Goal: Transaction & Acquisition: Purchase product/service

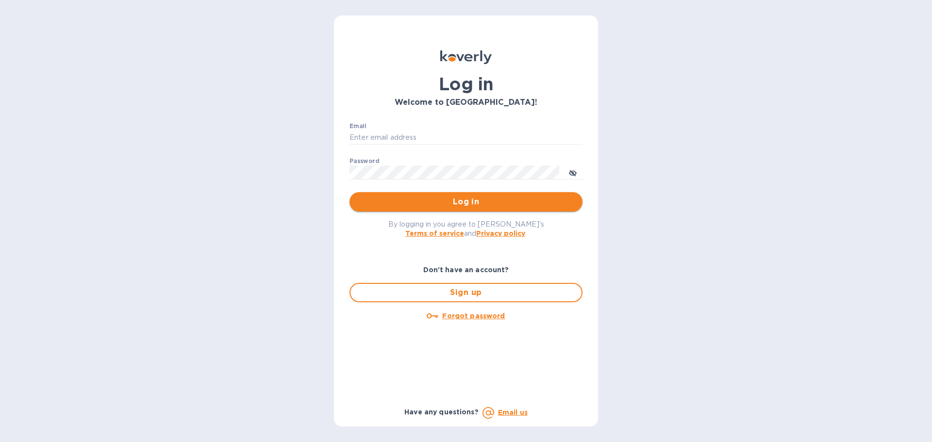
type input "[EMAIL_ADDRESS][DOMAIN_NAME]"
click at [427, 205] on span "Log in" at bounding box center [466, 202] width 218 height 12
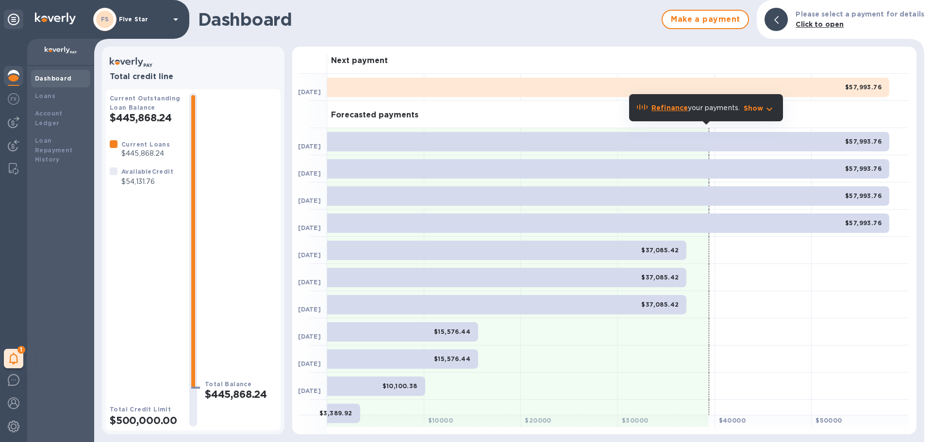
click at [52, 77] on b "Dashboard" at bounding box center [53, 78] width 37 height 7
click at [11, 355] on icon at bounding box center [13, 359] width 9 height 12
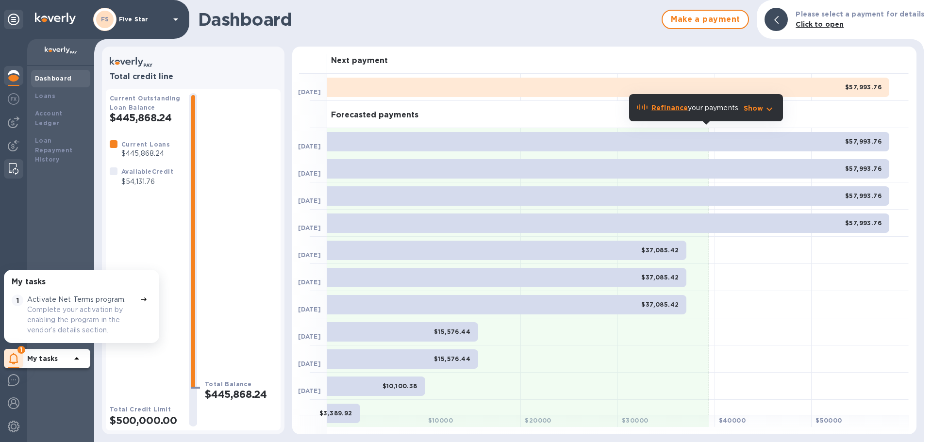
click at [17, 165] on img at bounding box center [14, 169] width 10 height 12
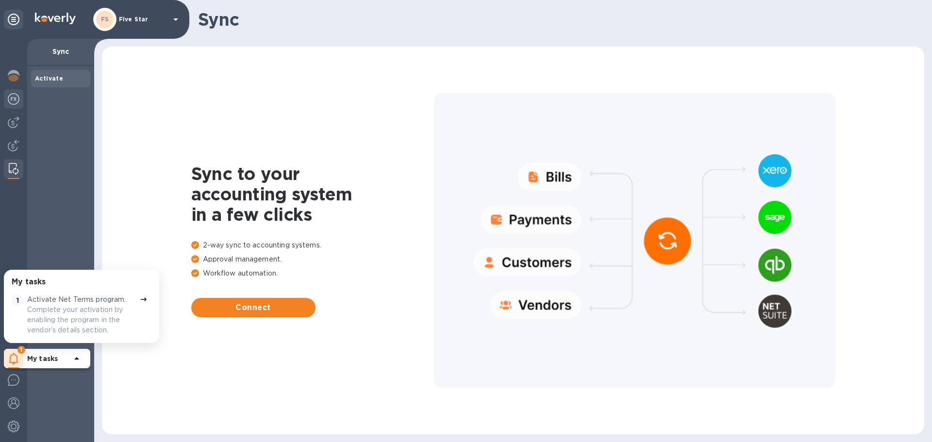
click at [16, 95] on img at bounding box center [14, 99] width 12 height 12
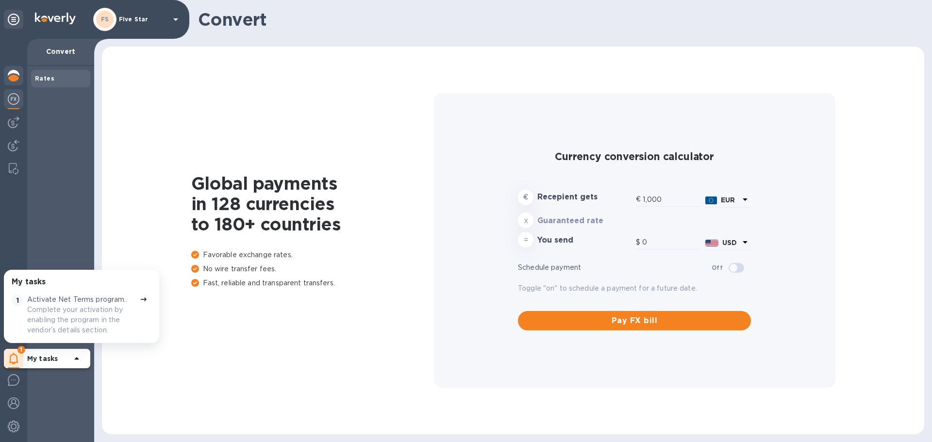
type input "1,177.47"
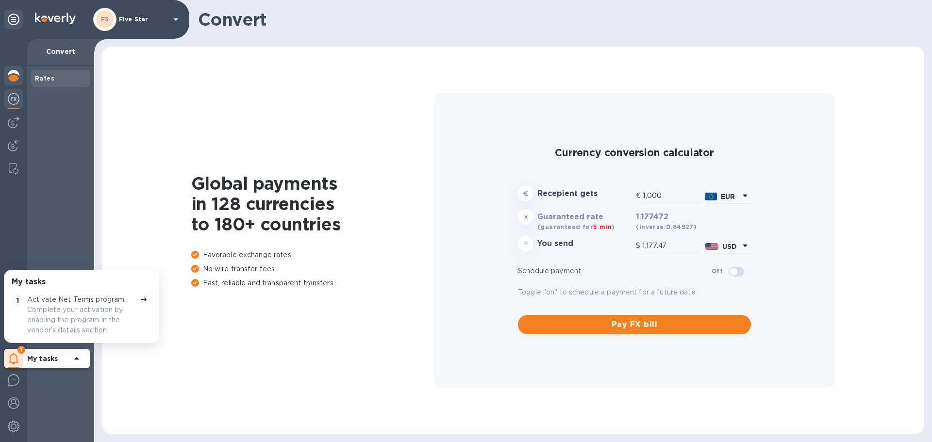
click at [9, 79] on img at bounding box center [14, 76] width 12 height 12
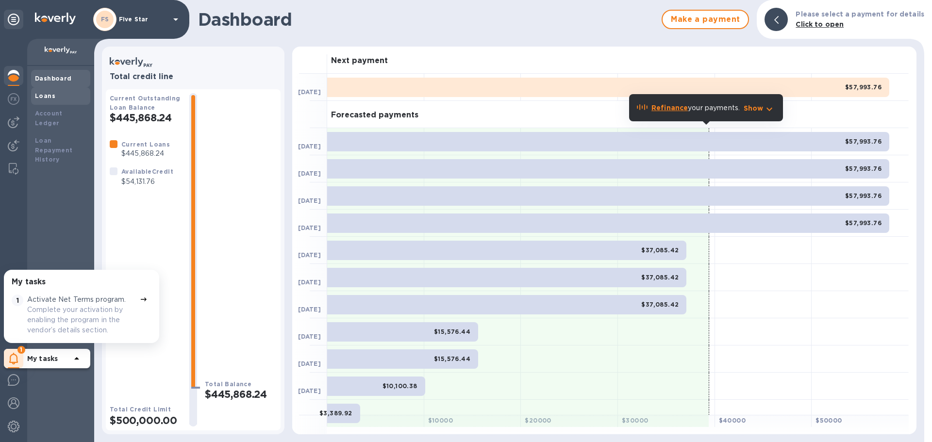
click at [37, 94] on b "Loans" at bounding box center [45, 95] width 20 height 7
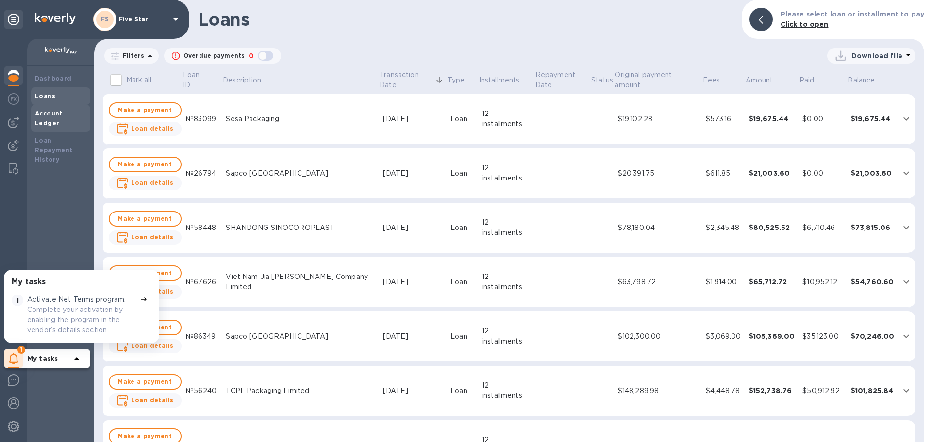
click at [47, 110] on b "Account Ledger" at bounding box center [49, 118] width 28 height 17
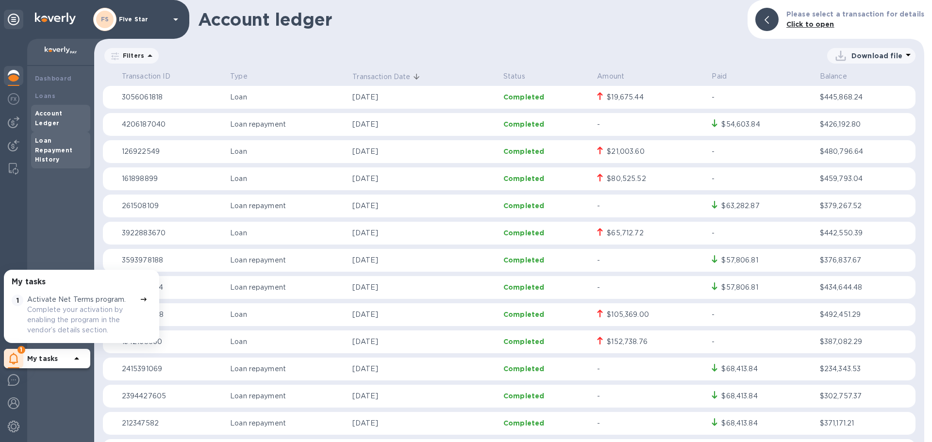
click at [55, 139] on b "Loan Repayment History" at bounding box center [54, 150] width 38 height 27
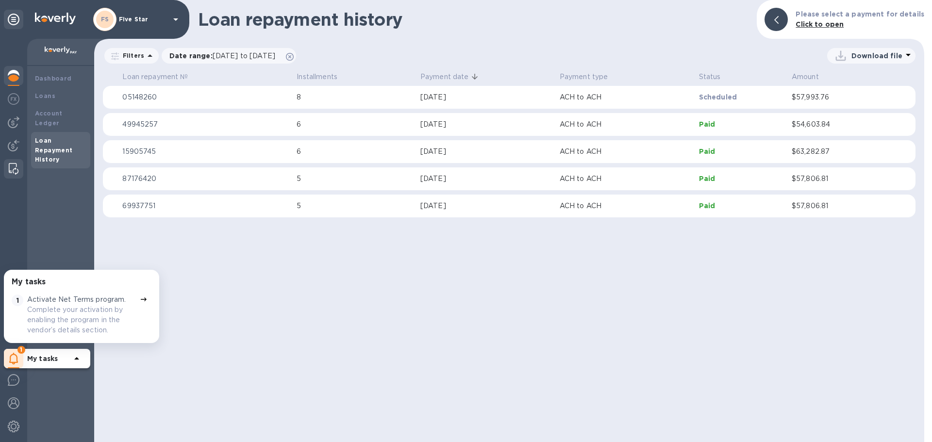
click at [16, 169] on img at bounding box center [14, 169] width 10 height 12
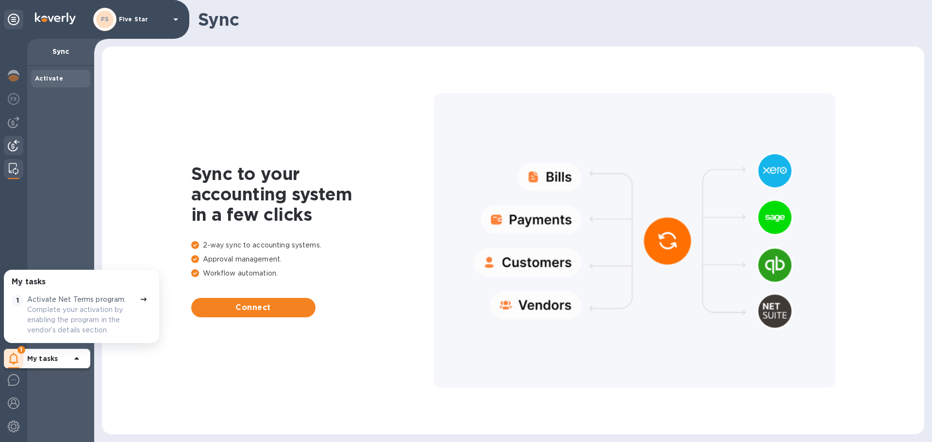
click at [17, 142] on img at bounding box center [14, 146] width 12 height 12
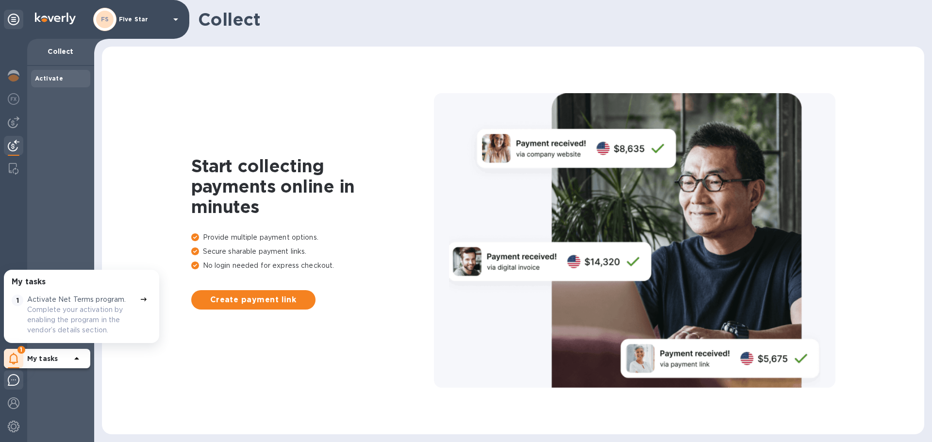
click at [11, 387] on div at bounding box center [13, 381] width 19 height 23
click at [13, 408] on img at bounding box center [14, 404] width 12 height 12
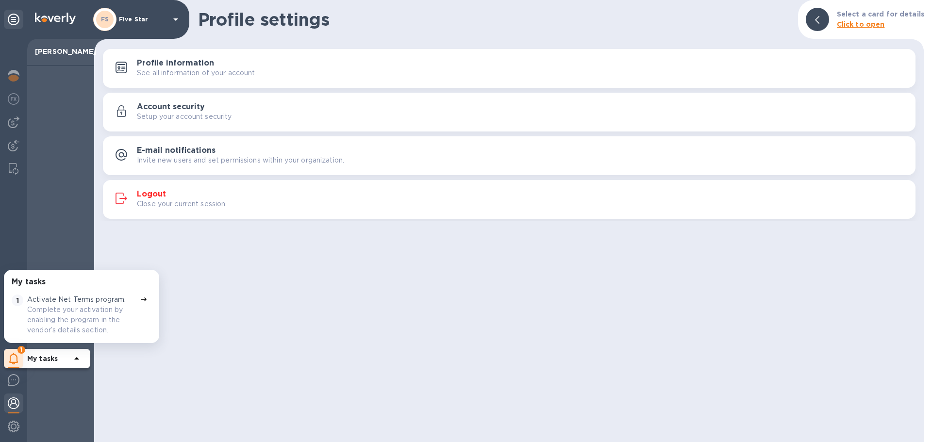
click at [20, 358] on div "1" at bounding box center [13, 358] width 19 height 19
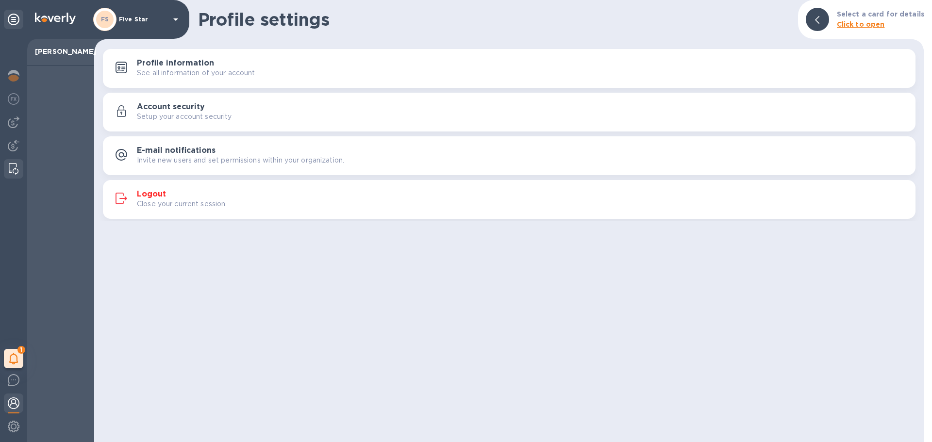
click at [15, 166] on img at bounding box center [14, 169] width 10 height 12
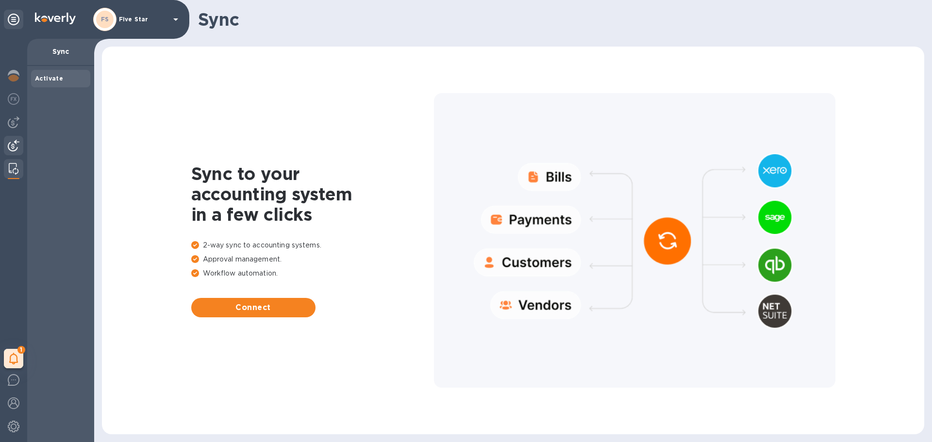
click at [15, 147] on img at bounding box center [14, 146] width 12 height 12
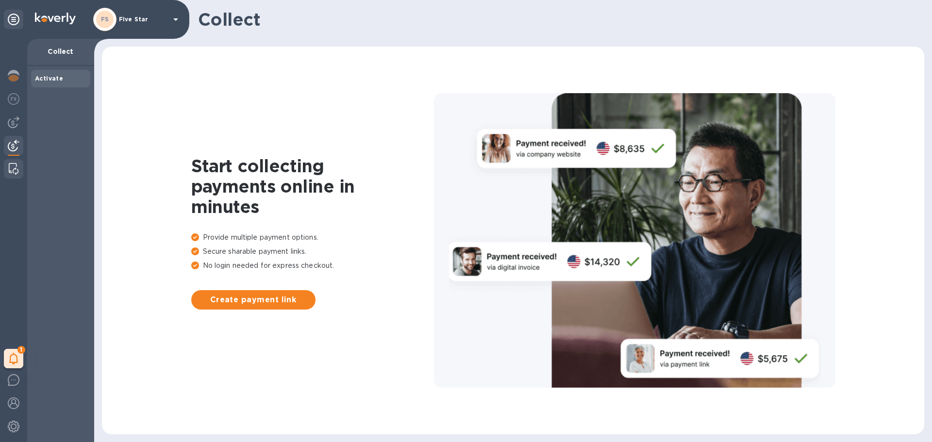
click at [15, 162] on div at bounding box center [13, 168] width 17 height 19
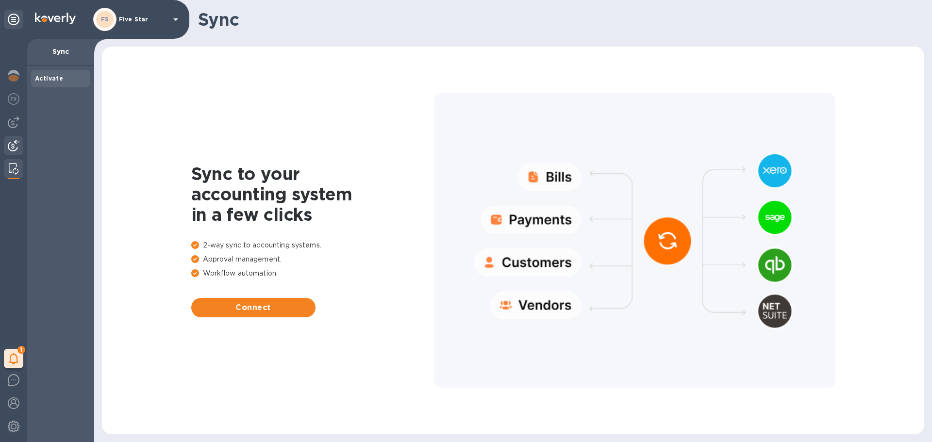
click at [17, 148] on img at bounding box center [14, 146] width 12 height 12
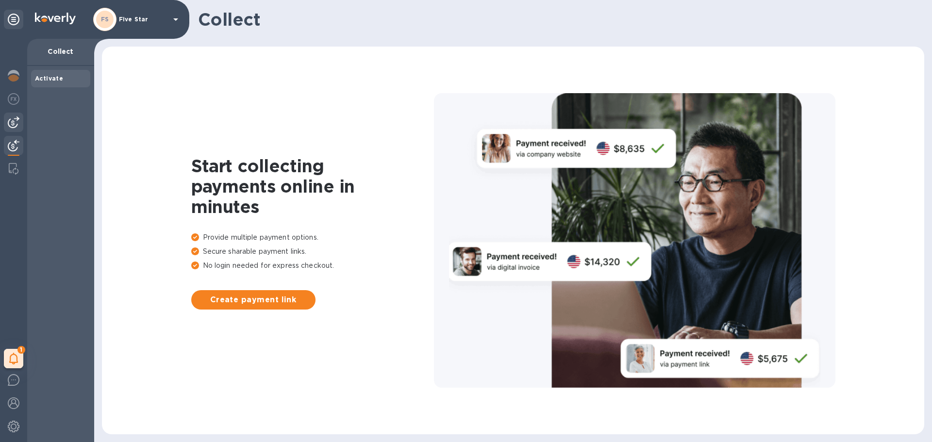
click at [22, 123] on div at bounding box center [13, 122] width 19 height 19
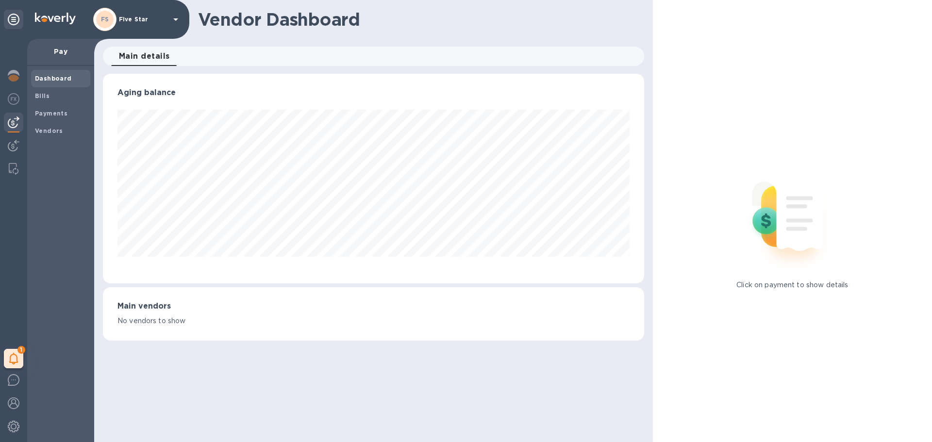
scroll to position [210, 541]
click at [22, 96] on div at bounding box center [13, 99] width 19 height 21
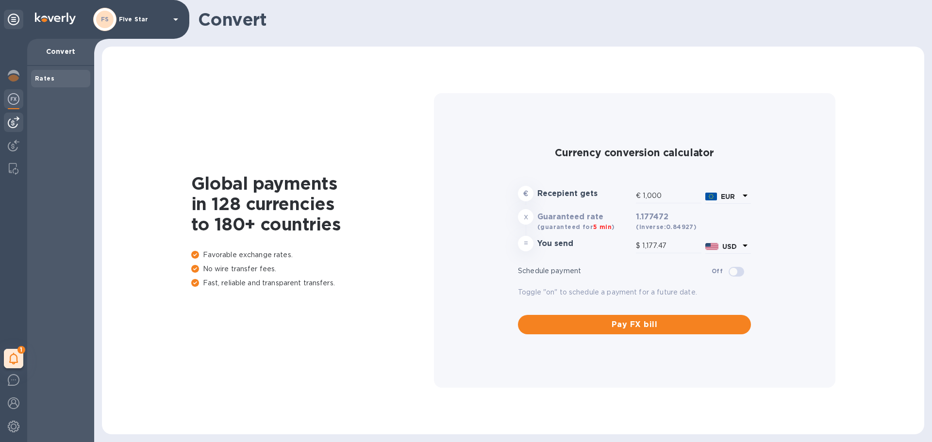
click at [18, 122] on img at bounding box center [14, 123] width 12 height 12
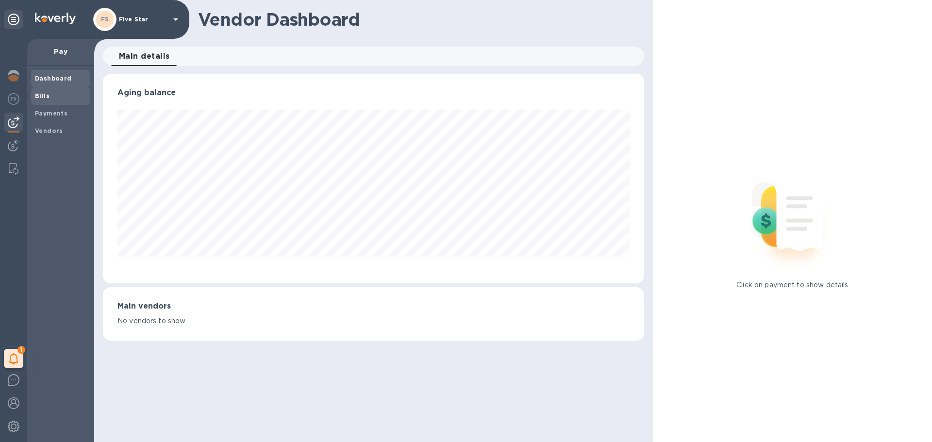
scroll to position [210, 541]
click at [45, 97] on b "Bills" at bounding box center [42, 95] width 15 height 7
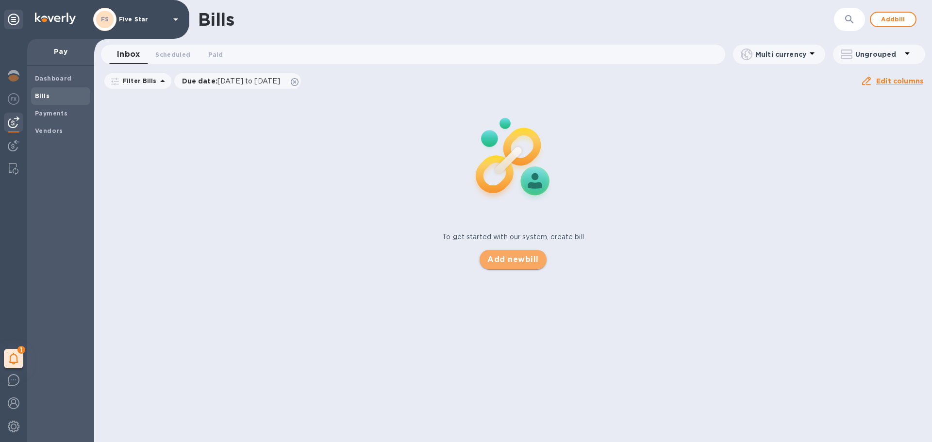
click at [500, 264] on span "Add new bill" at bounding box center [513, 260] width 51 height 12
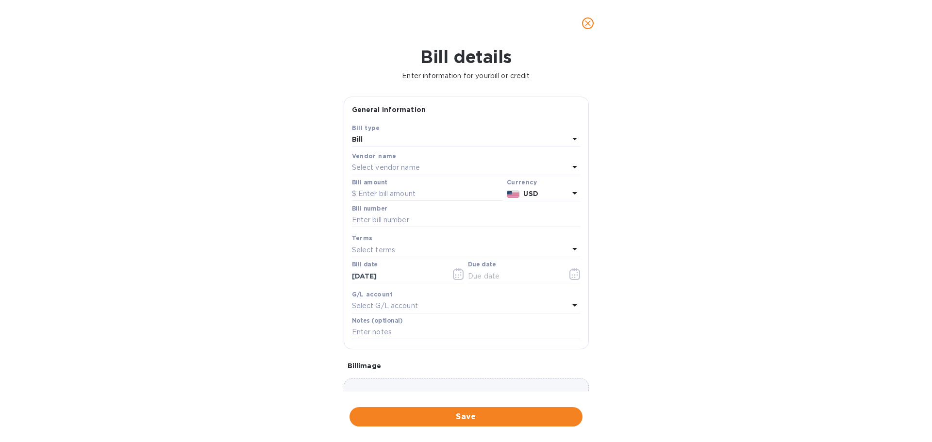
click at [369, 165] on p "Select vendor name" at bounding box center [386, 168] width 68 height 10
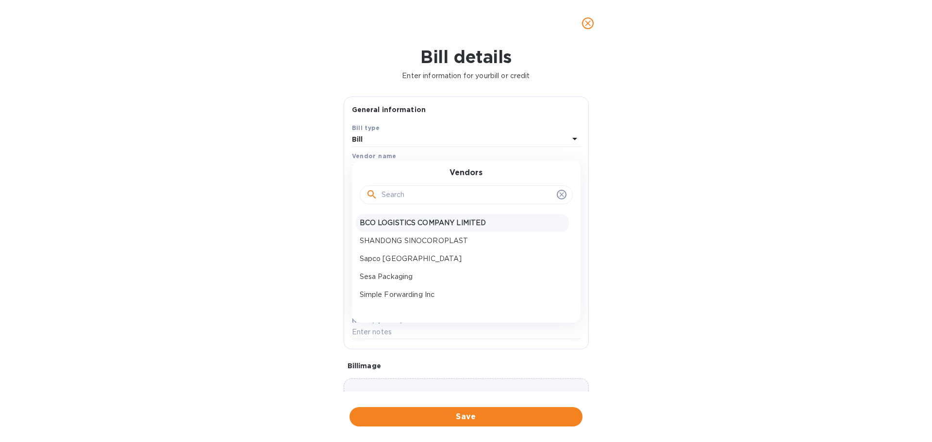
click at [393, 221] on p "BCO LOGISTICS COMPANY LIMITED" at bounding box center [462, 223] width 205 height 10
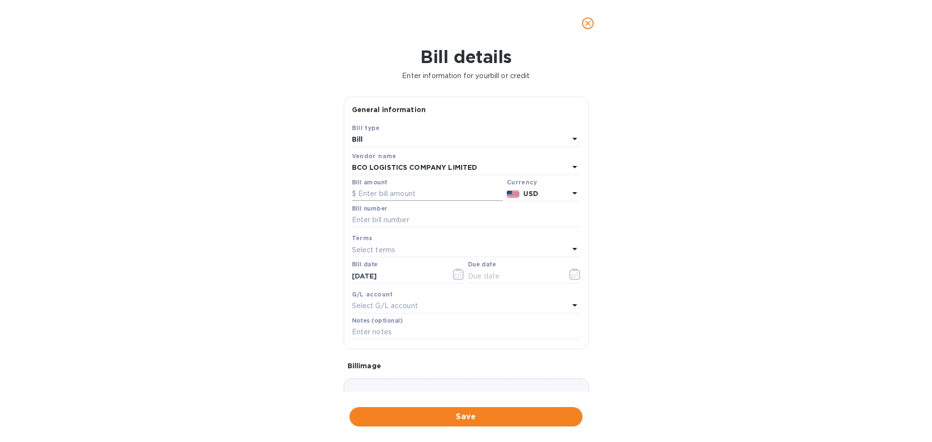
click at [379, 192] on input "text" at bounding box center [427, 194] width 151 height 15
type input "48,350"
click at [368, 220] on input "text" at bounding box center [466, 220] width 229 height 15
type input "multiple"
click at [359, 249] on p "Select terms" at bounding box center [374, 250] width 44 height 10
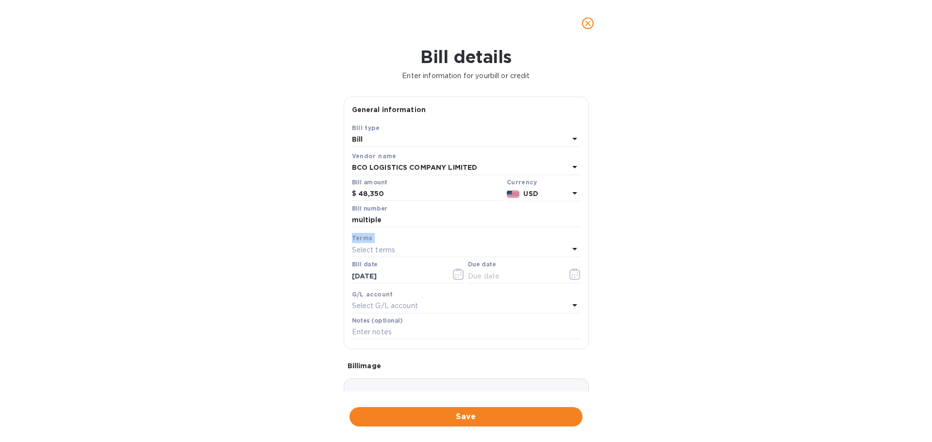
click at [295, 243] on div "Bill details Enter information for your bill or credit General information Save…" at bounding box center [466, 245] width 932 height 396
click at [573, 271] on icon "button" at bounding box center [575, 275] width 11 height 12
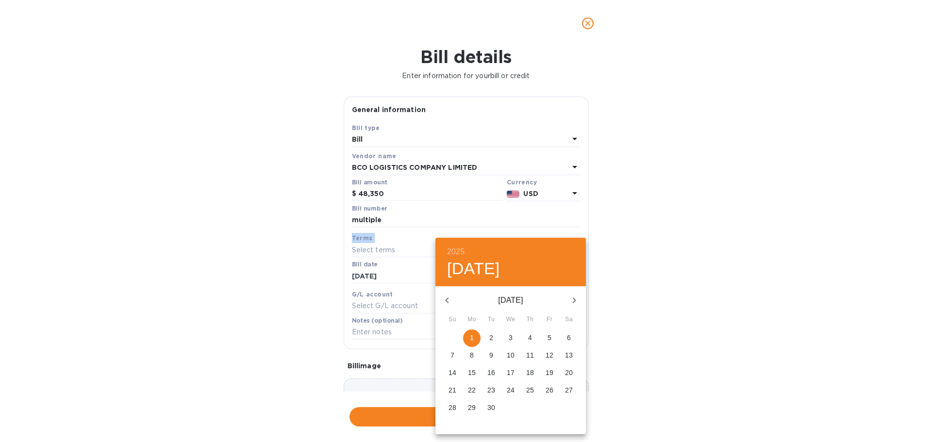
click at [474, 337] on span "1" at bounding box center [471, 338] width 17 height 10
type input "[DATE]"
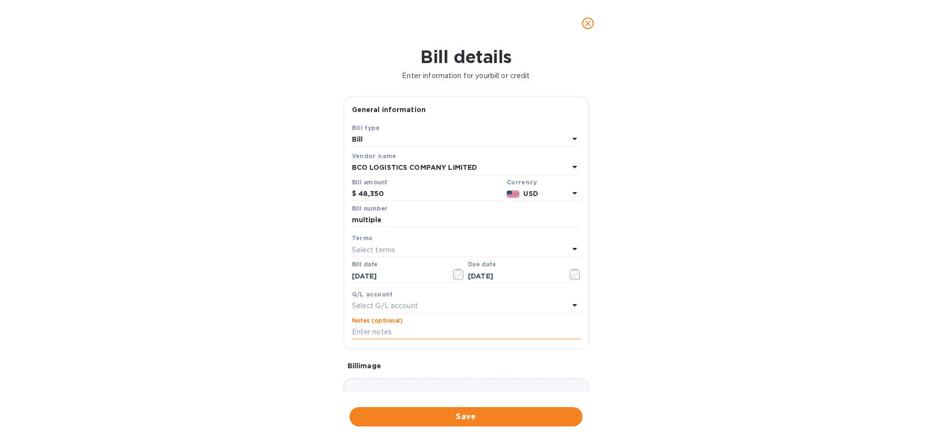
click at [372, 337] on input "text" at bounding box center [466, 332] width 229 height 15
type input "Five Star Corrugated & Display"
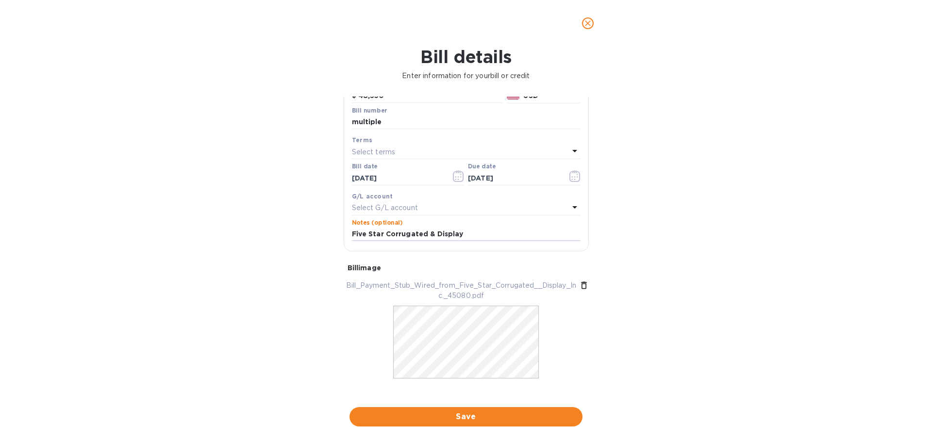
scroll to position [108, 0]
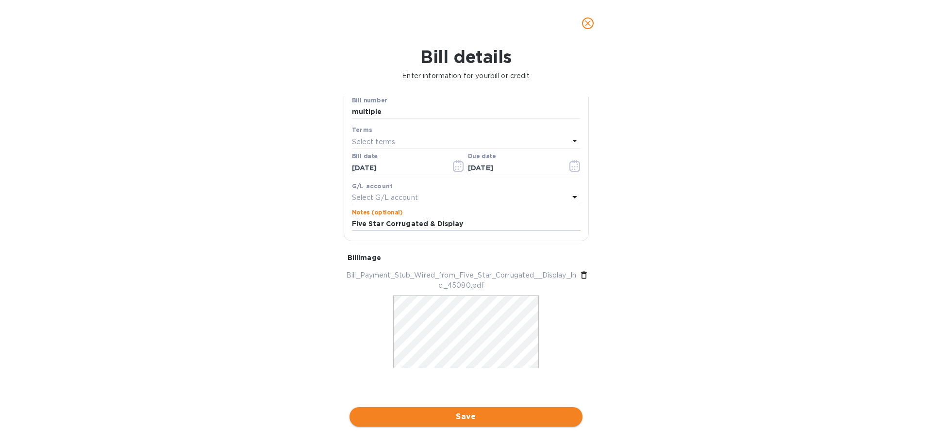
click at [463, 418] on span "Save" at bounding box center [466, 417] width 218 height 12
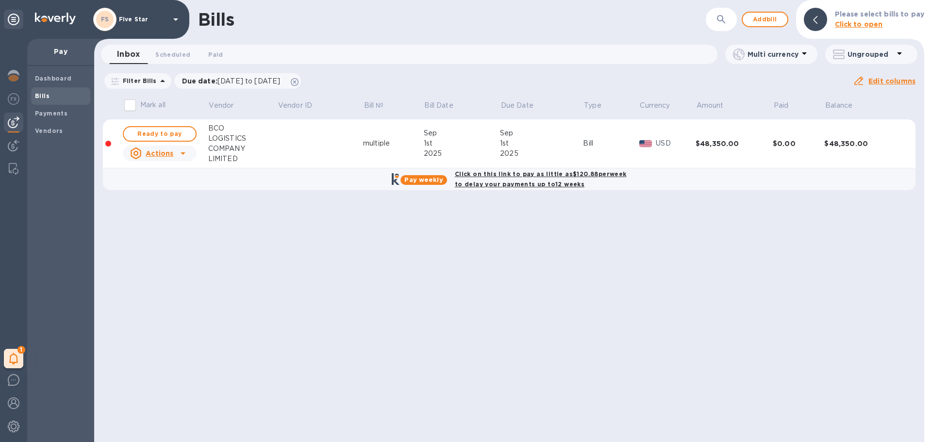
click at [486, 175] on b "Click on this link to pay as little as $120.88 per week to delay your payments …" at bounding box center [541, 178] width 172 height 17
checkbox input "true"
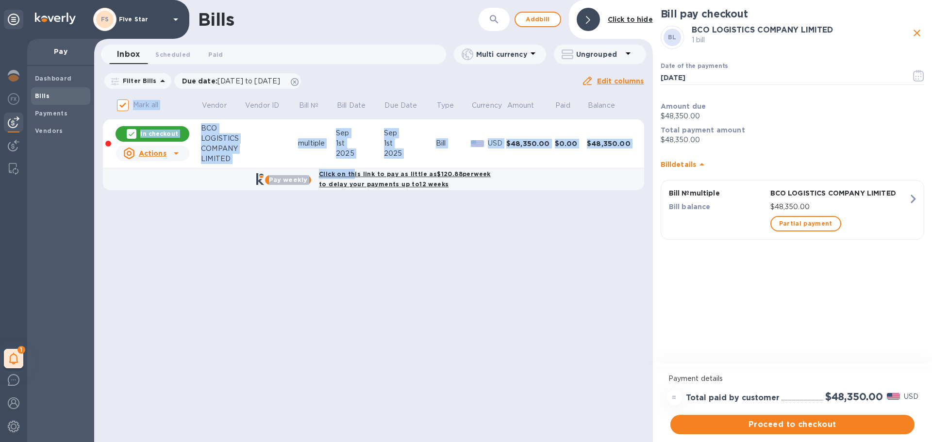
drag, startPoint x: 354, startPoint y: 178, endPoint x: 447, endPoint y: 283, distance: 140.1
click at [432, 271] on div "Bills ​ Add [PERSON_NAME] to hide Inbox 0 Scheduled 0 Paid 0 Multi currency Ung…" at bounding box center [373, 221] width 559 height 442
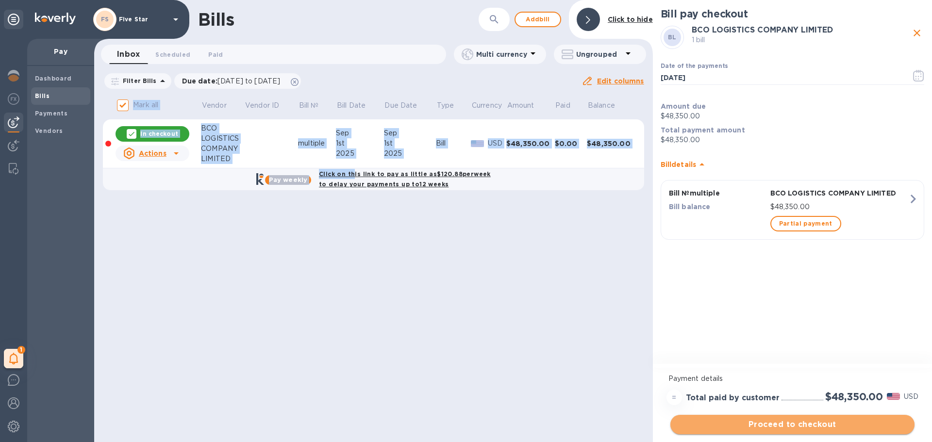
click at [714, 424] on span "Proceed to checkout" at bounding box center [792, 425] width 229 height 12
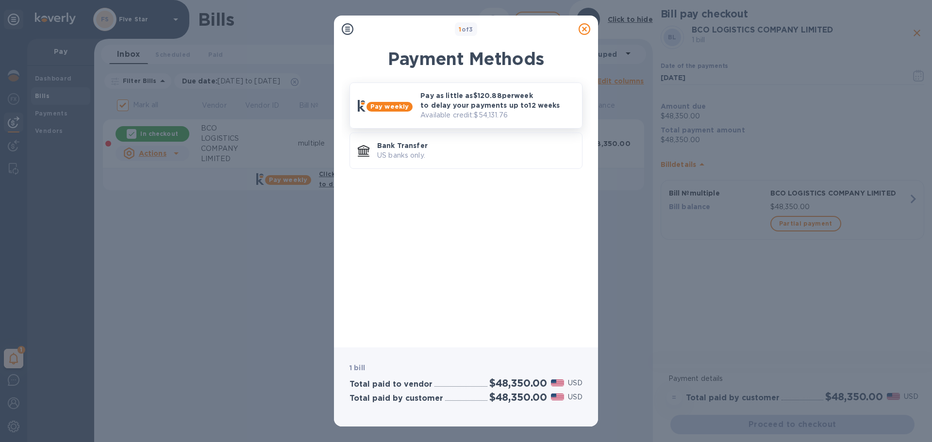
click at [484, 83] on div "Pay weekly Pay as little as $120.88 per week to delay your payments up to 12 we…" at bounding box center [466, 106] width 233 height 46
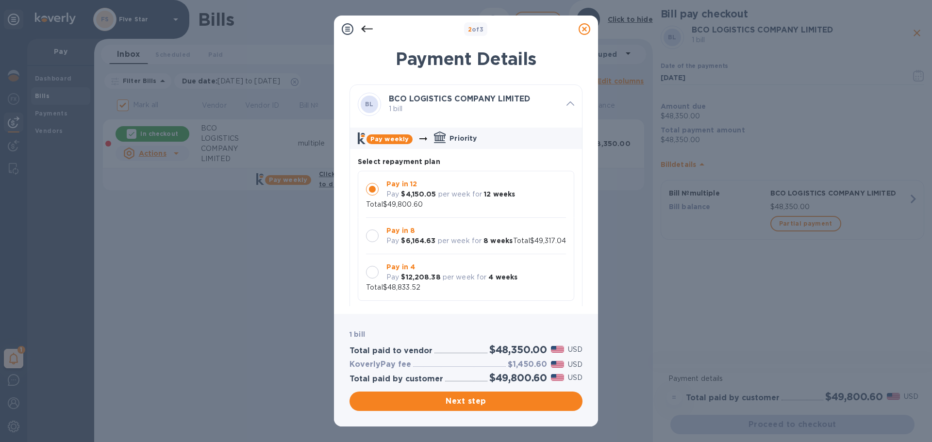
click at [389, 185] on b "Pay in 12" at bounding box center [402, 184] width 31 height 8
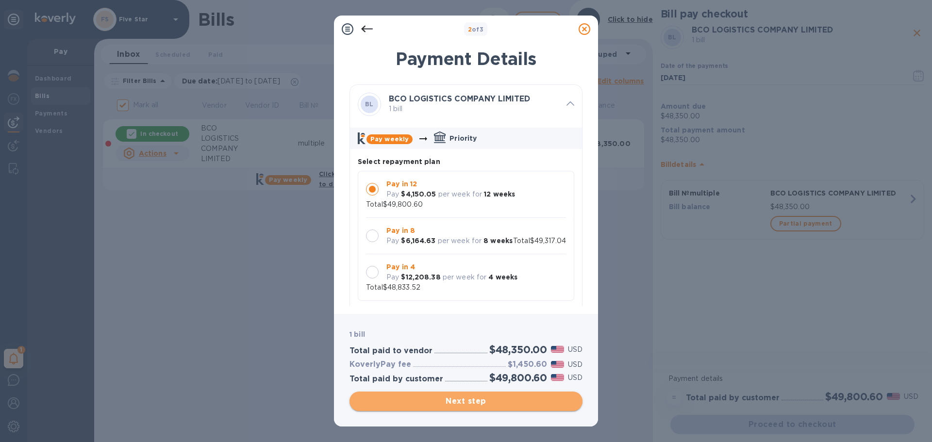
click at [453, 402] on span "Next step" at bounding box center [466, 402] width 218 height 12
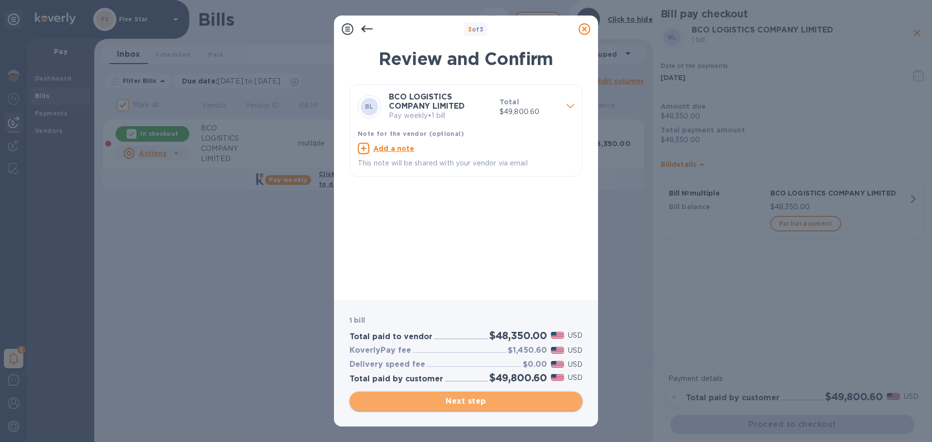
click at [451, 404] on span "Next step" at bounding box center [466, 402] width 218 height 12
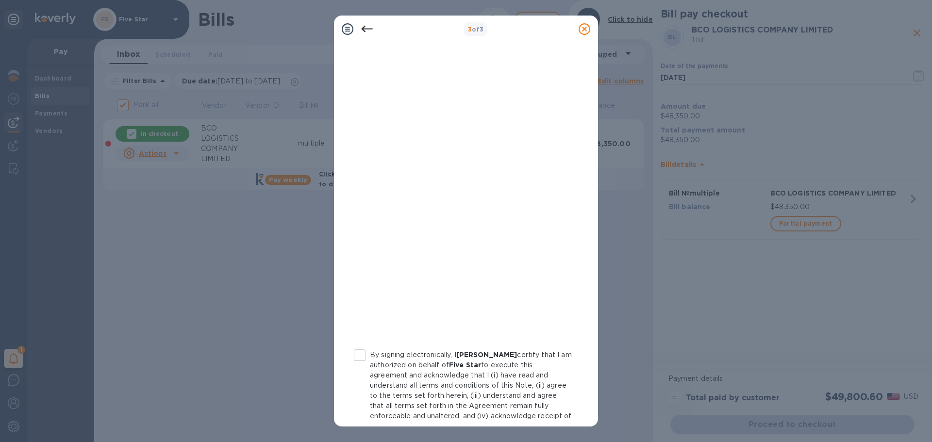
scroll to position [101, 0]
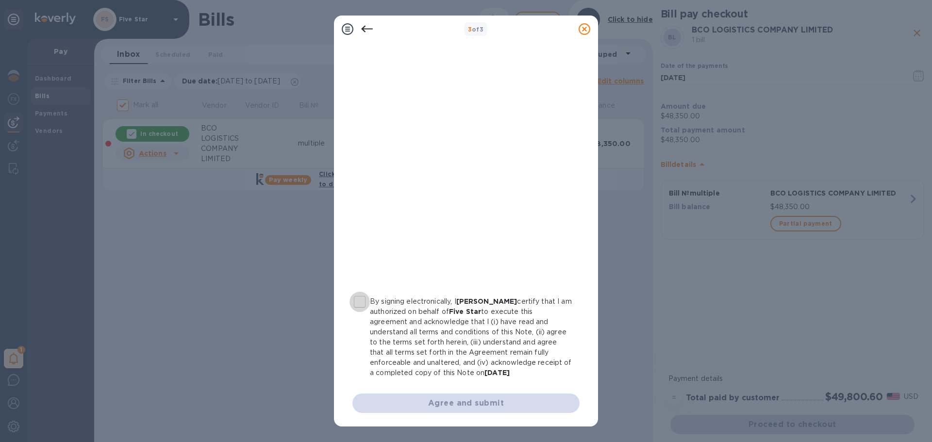
click at [358, 304] on input "By signing electronically, I [PERSON_NAME] certify that I am authorized on beha…" at bounding box center [360, 302] width 20 height 20
checkbox input "true"
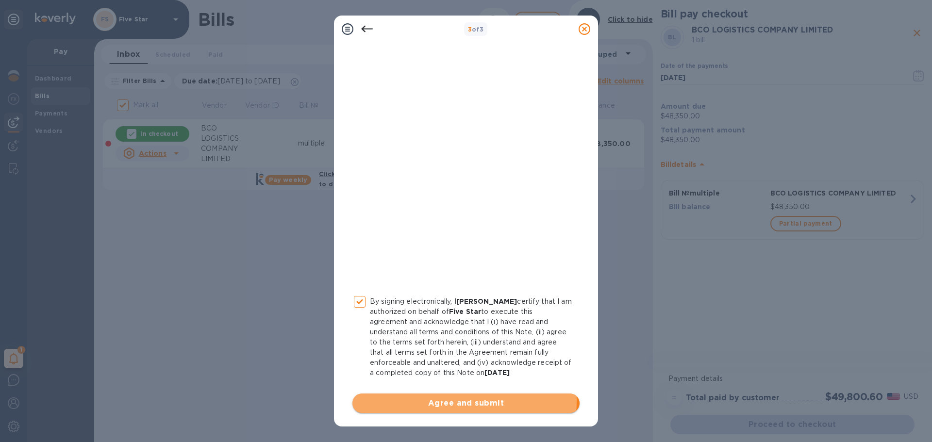
click at [431, 401] on span "Agree and submit" at bounding box center [466, 404] width 212 height 12
